Goal: Check status: Check status

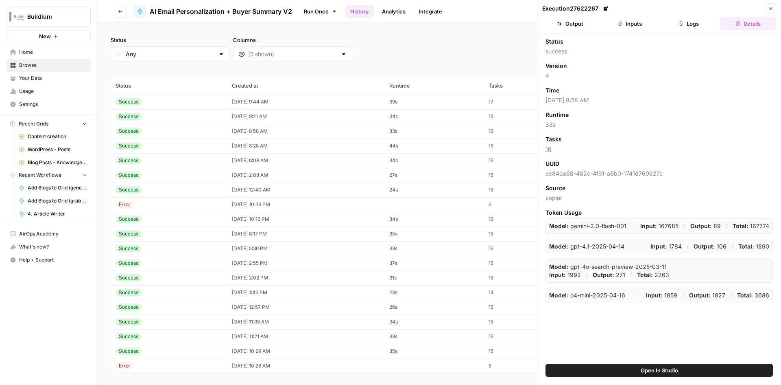
click at [555, 26] on button "Output" at bounding box center [571, 23] width 56 height 13
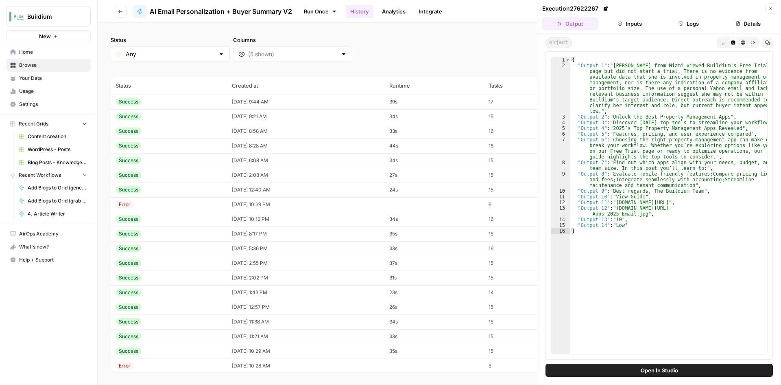
click at [385, 103] on td "[DATE] 9:44 AM" at bounding box center [306, 101] width 158 height 15
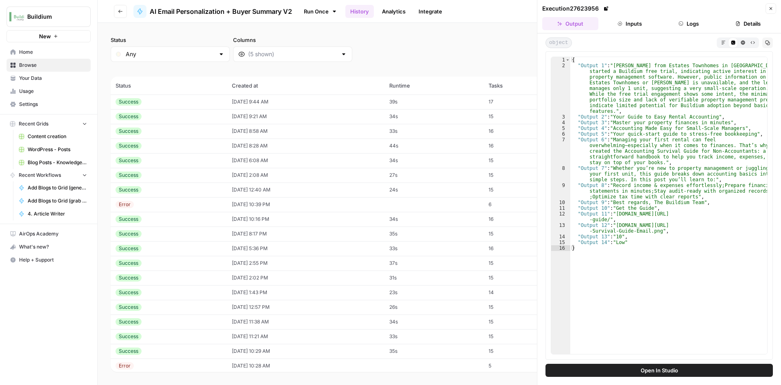
click at [293, 117] on td "[DATE] 9:21 AM" at bounding box center [306, 116] width 158 height 15
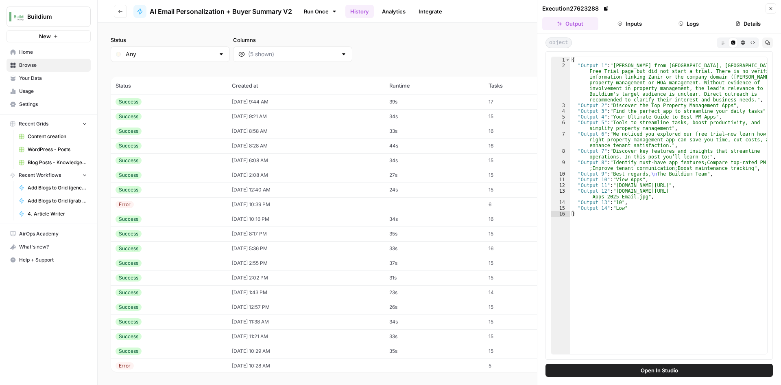
click at [336, 96] on td "[DATE] 9:44 AM" at bounding box center [306, 101] width 158 height 15
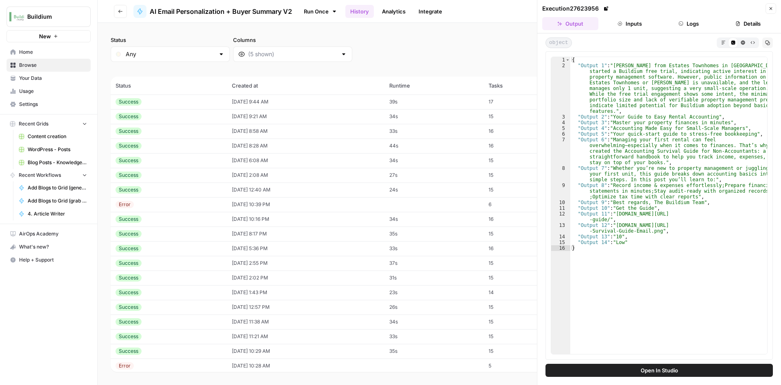
click at [771, 11] on button "Close" at bounding box center [771, 8] width 11 height 11
